Goal: Task Accomplishment & Management: Manage account settings

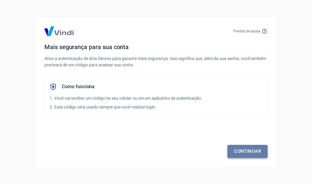
click at [248, 154] on link "Continuar" at bounding box center [247, 151] width 40 height 13
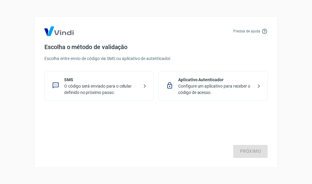
click at [112, 88] on p "O código será enviado para o celular definido no próximo passo." at bounding box center [101, 89] width 74 height 13
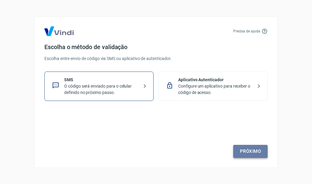
click at [248, 150] on link "Próximo" at bounding box center [250, 151] width 34 height 13
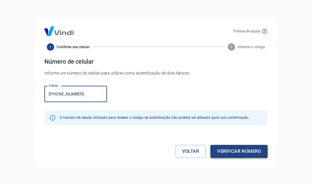
type input "[PHONE_NUMBER]"
click at [242, 154] on button "Verificar número" at bounding box center [238, 151] width 57 height 13
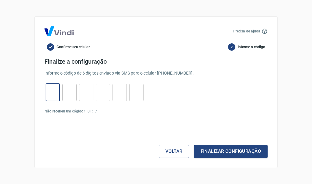
click at [53, 91] on input "tel" at bounding box center [53, 92] width 14 height 13
type input "1"
type input "7"
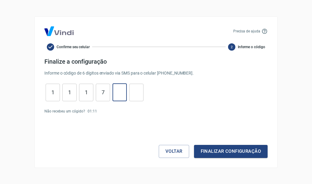
type input "1"
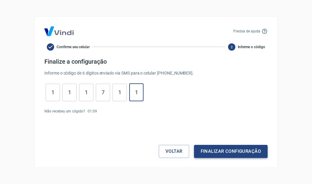
type input "1"
click at [229, 150] on button "Finalizar configuração" at bounding box center [231, 151] width 74 height 13
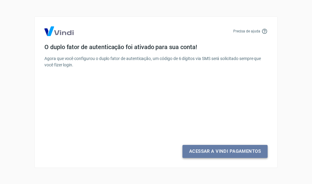
click at [220, 153] on link "Acessar a Vindi Pagamentos" at bounding box center [224, 151] width 85 height 13
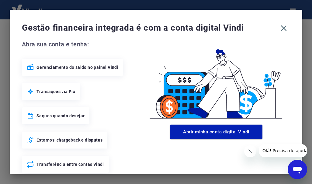
click at [249, 153] on icon "Fechar mensagem da empresa" at bounding box center [249, 151] width 5 height 5
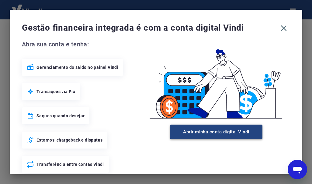
click at [188, 131] on button "Abrir minha conta digital Vindi" at bounding box center [216, 132] width 92 height 15
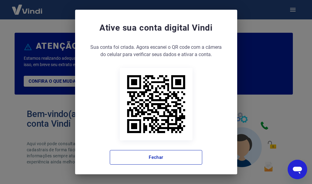
click at [301, 32] on div "Ative sua conta digital [PERSON_NAME] conta foi criada. Agora clique no botão a…" at bounding box center [156, 92] width 312 height 184
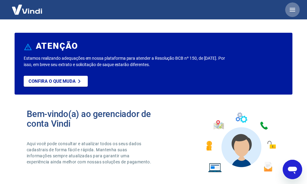
click at [293, 9] on icon "button" at bounding box center [292, 9] width 7 height 7
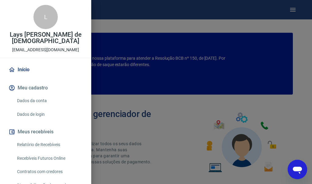
click at [36, 101] on link "Dados da conta" at bounding box center [49, 101] width 69 height 12
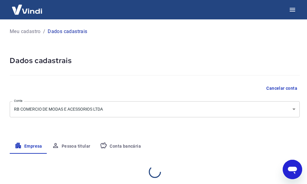
select select "SP"
select select "business"
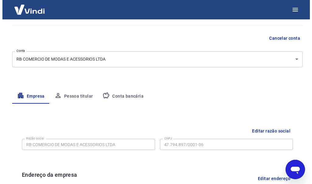
scroll to position [61, 0]
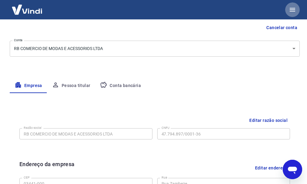
click at [292, 10] on icon "button" at bounding box center [292, 10] width 5 height 4
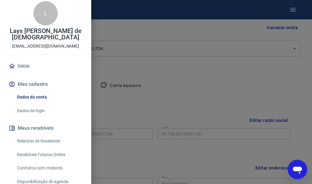
scroll to position [0, 0]
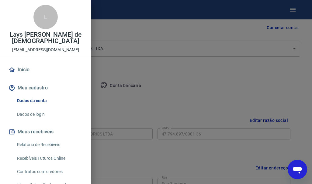
click at [23, 69] on link "Início" at bounding box center [45, 69] width 77 height 13
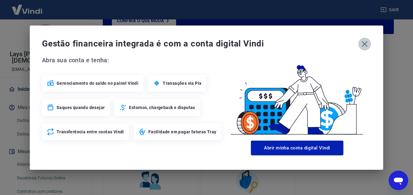
click at [312, 43] on icon "button" at bounding box center [365, 44] width 10 height 10
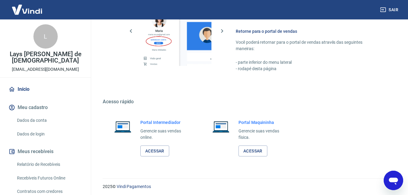
scroll to position [367, 0]
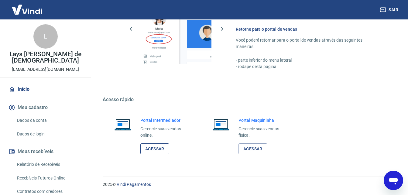
click at [157, 148] on link "Acessar" at bounding box center [154, 148] width 29 height 11
